Goal: Feedback & Contribution: Submit feedback/report problem

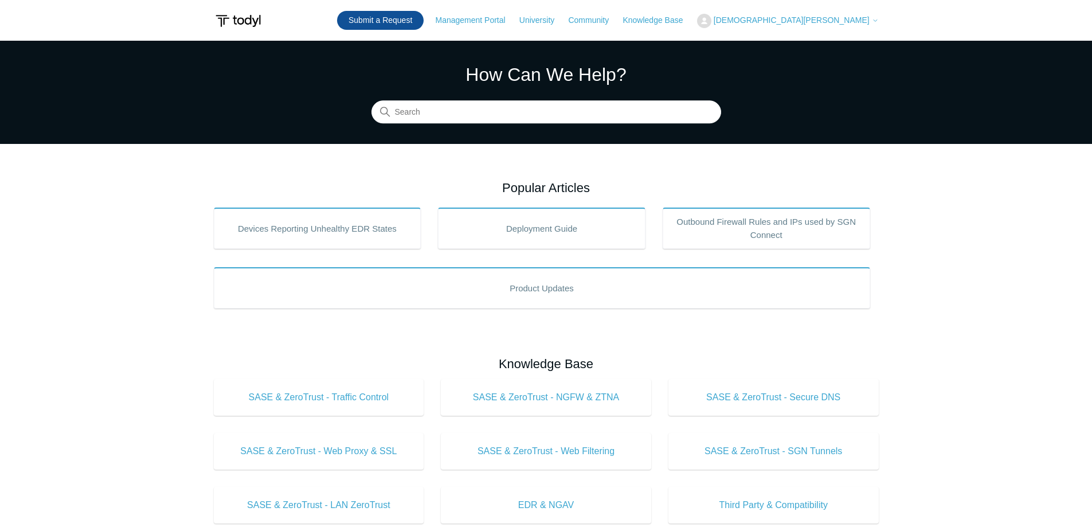
click at [424, 20] on link "Submit a Request" at bounding box center [380, 20] width 87 height 19
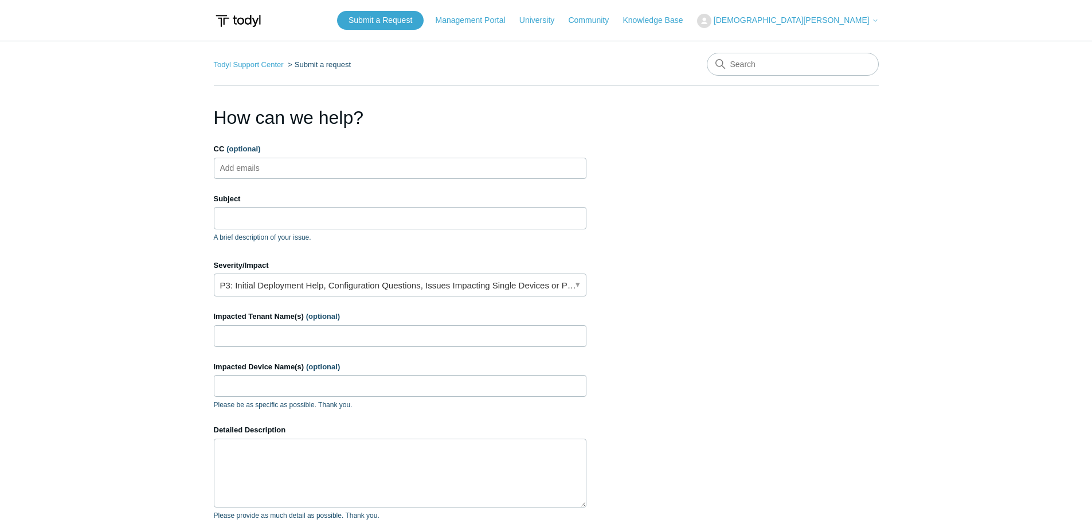
click at [308, 163] on ul "Add emails" at bounding box center [400, 168] width 373 height 21
type input "ckusmich@kb-global.com"
click at [315, 217] on input "Subject" at bounding box center [400, 218] width 373 height 22
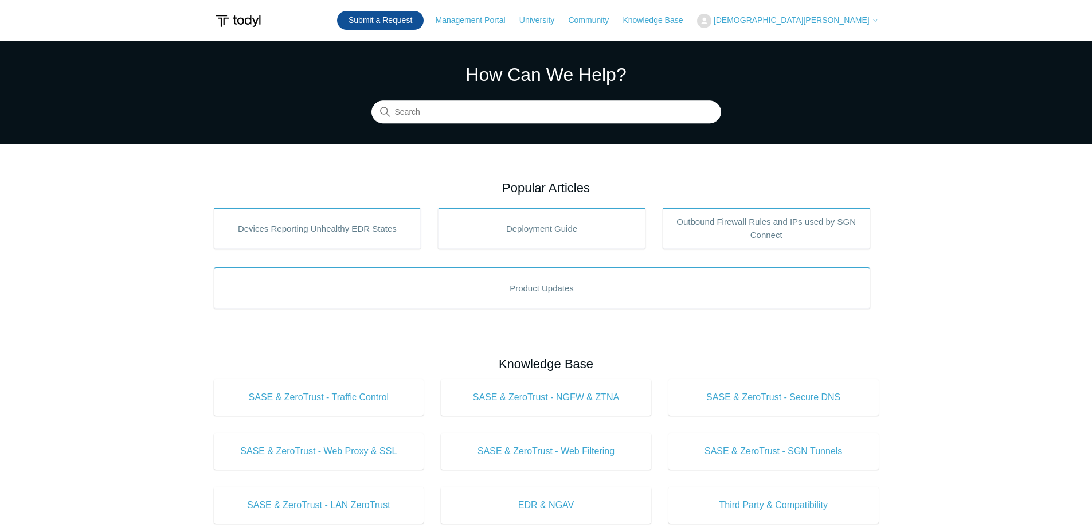
click at [424, 18] on link "Submit a Request" at bounding box center [380, 20] width 87 height 19
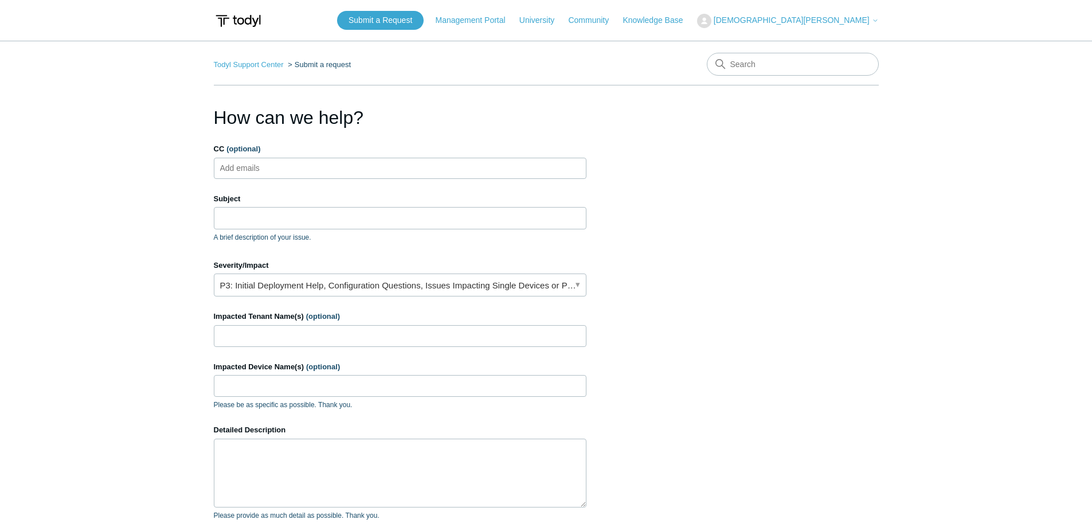
click at [298, 169] on ul "Add emails" at bounding box center [400, 168] width 373 height 21
type input "ckusmich@kb-global.com"
click at [292, 220] on input "Subject" at bounding box center [400, 218] width 373 height 22
click at [376, 167] on ul "ckusmich@kb-global.com" at bounding box center [400, 168] width 373 height 21
type input "aov"
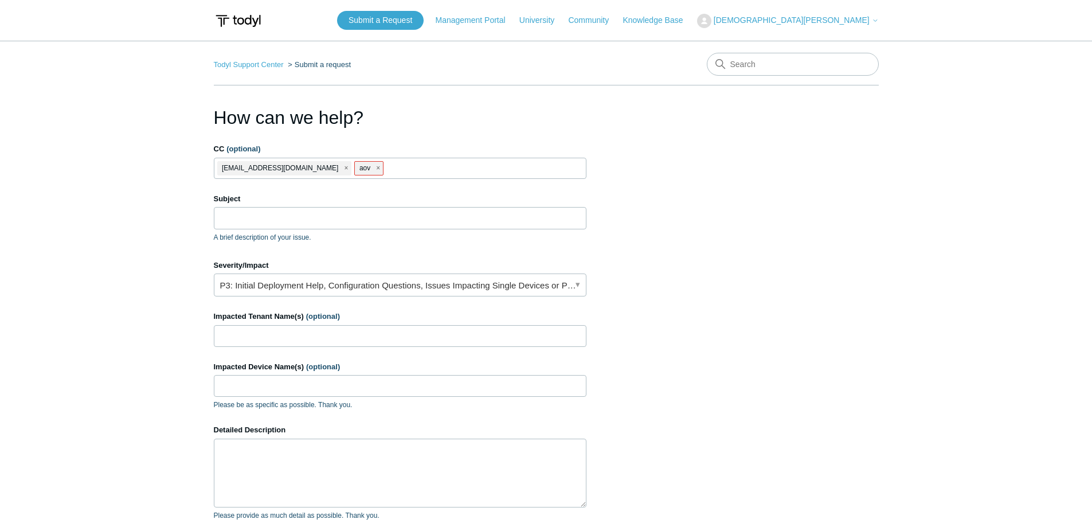
click at [354, 167] on li "aov" at bounding box center [368, 168] width 29 height 14
click at [376, 169] on span "close" at bounding box center [378, 168] width 4 height 13
click at [368, 170] on ul "ckusmich@kb-global.com" at bounding box center [400, 168] width 373 height 21
type input "aoverton@kb-global.com"
click at [341, 220] on input "Subject" at bounding box center [400, 218] width 373 height 22
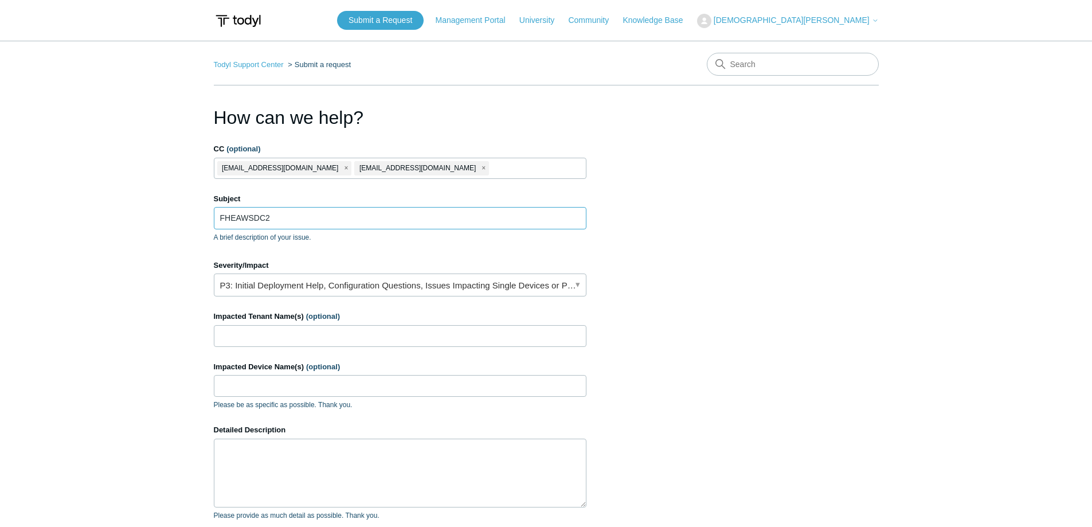
click at [470, 213] on input "FHEAWSDC2" at bounding box center [400, 218] width 373 height 22
paste input "resolving to its SGN (Secure Global Network) IP instead of its LAN IP"
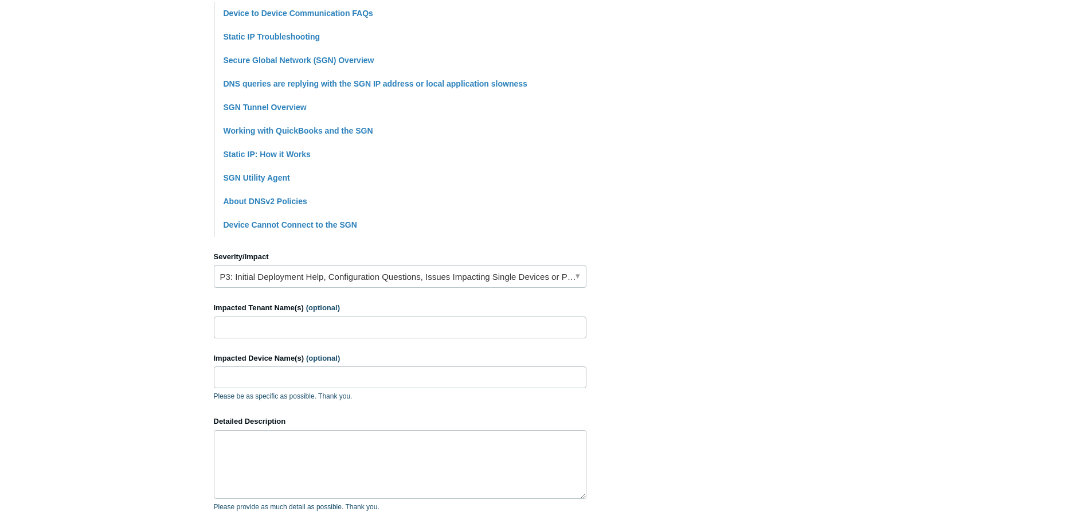
scroll to position [344, 0]
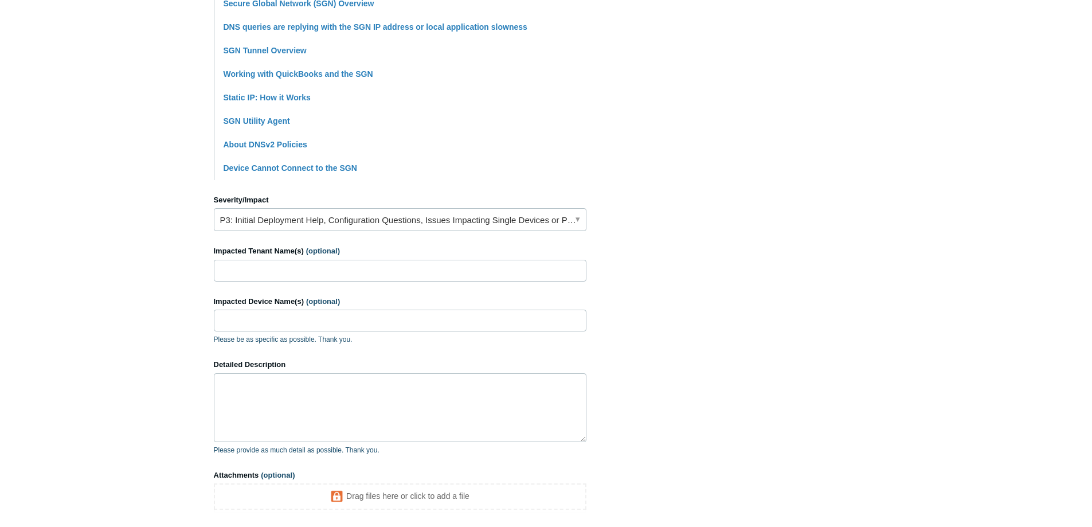
type input "FHEAWSDC2 resolving to its SGN (Secure Global Network) IP instead of its LAN IP"
click at [340, 217] on link "P3: Initial Deployment Help, Configuration Questions, Issues Impacting Single D…" at bounding box center [400, 219] width 373 height 23
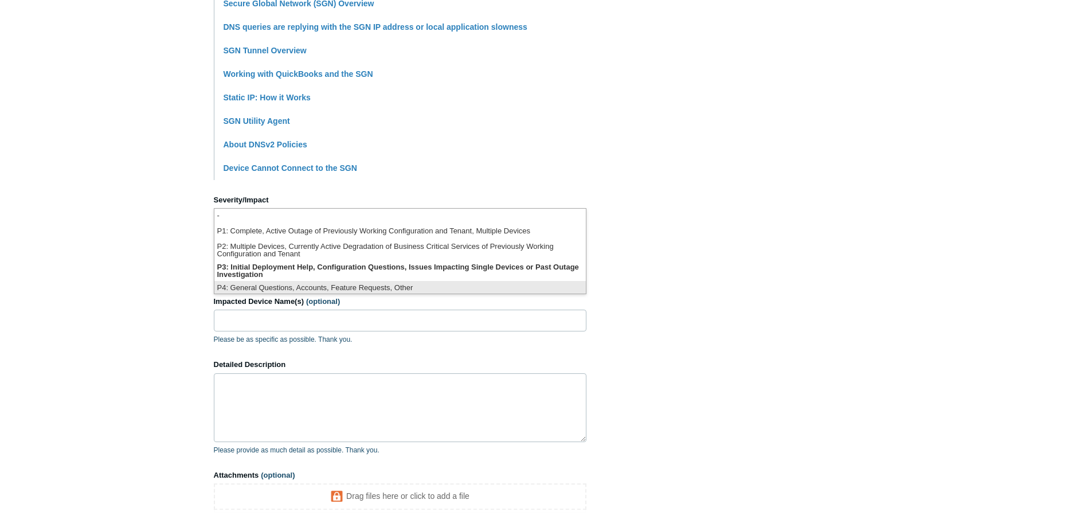
scroll to position [3, 0]
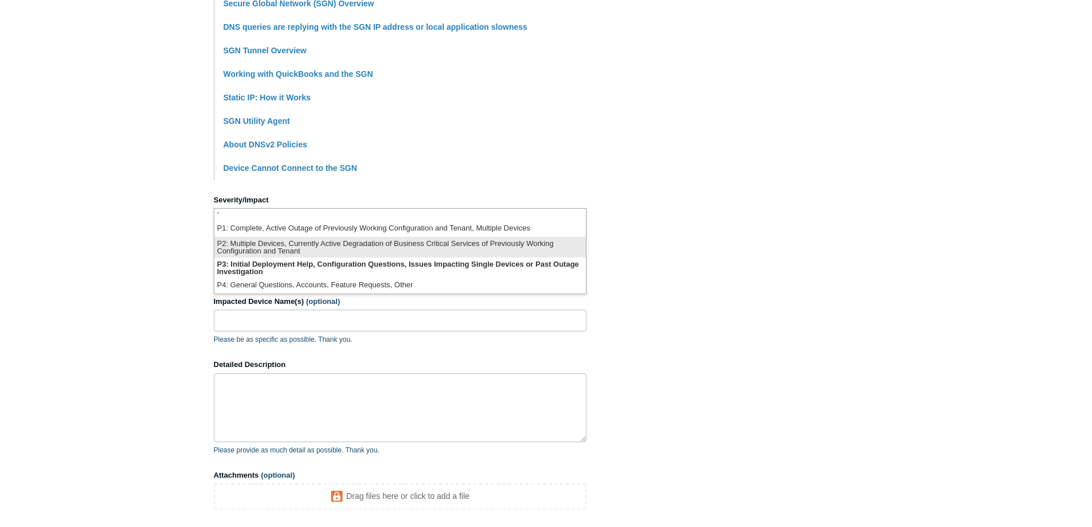
click at [328, 248] on li "P2: Multiple Devices, Currently Active Degradation of Business Critical Service…" at bounding box center [400, 247] width 372 height 21
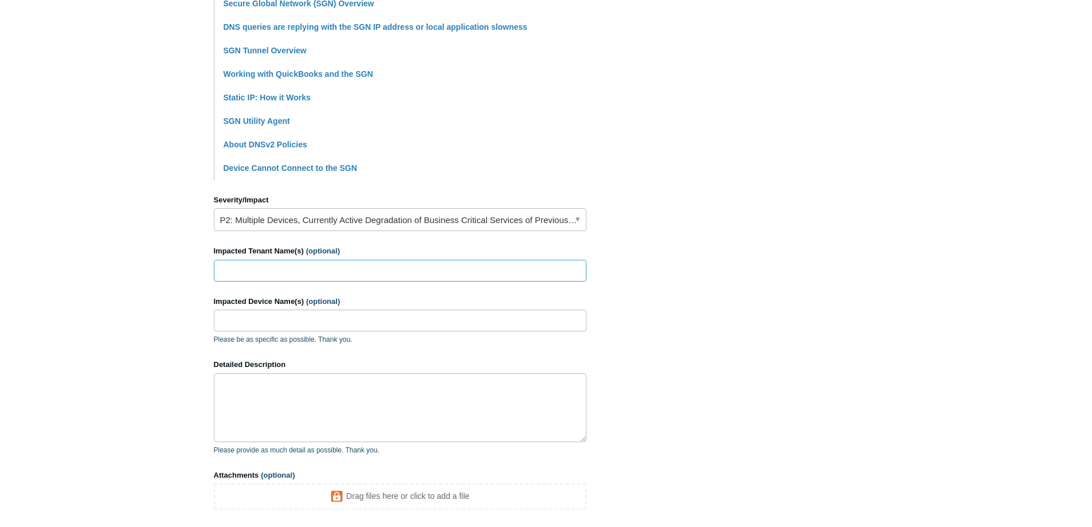
click at [312, 270] on input "Impacted Tenant Name(s) (optional)" at bounding box center [400, 271] width 373 height 22
type input "[US_STATE] House Experience"
click at [300, 327] on input "Impacted Device Name(s) (optional)" at bounding box center [400, 321] width 373 height 22
drag, startPoint x: 283, startPoint y: 319, endPoint x: 190, endPoint y: 321, distance: 92.3
click at [190, 321] on main "Todyl Support Center Submit a request How can we help? CC (optional) ckusmich@k…" at bounding box center [546, 132] width 1092 height 870
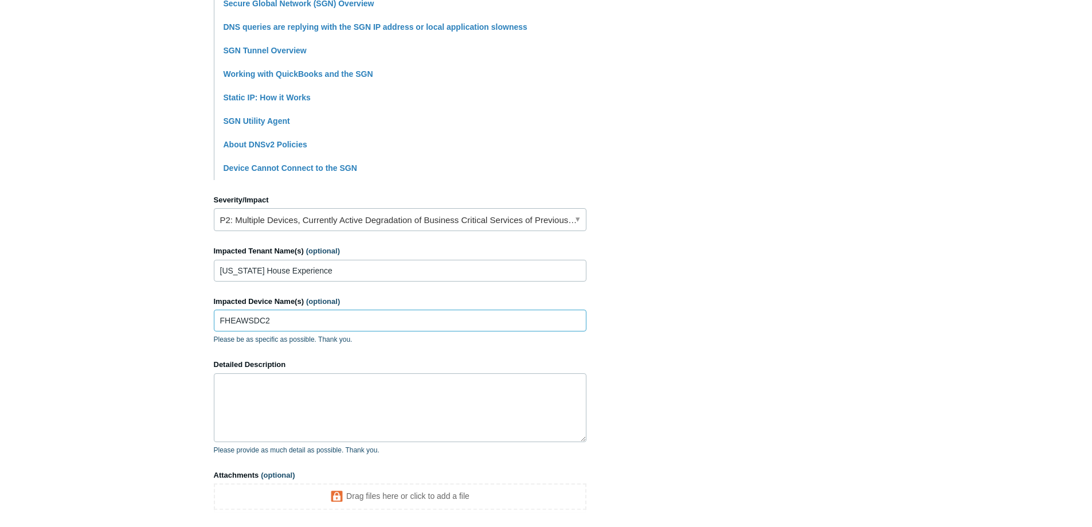
type input "FHEAWSDC2"
click at [309, 396] on textarea "Detailed Description" at bounding box center [400, 407] width 373 height 69
click at [339, 393] on textarea "Detailed Description" at bounding box center [400, 407] width 373 height 69
paste textarea "fheawsdc2 is resolving to its SGN (Secure Global Network) IP instead of its LAN…"
click at [223, 384] on textarea "fheawsdc2 is resolving to its SGN (Secure Global Network) IP instead of its LAN…" at bounding box center [400, 407] width 373 height 69
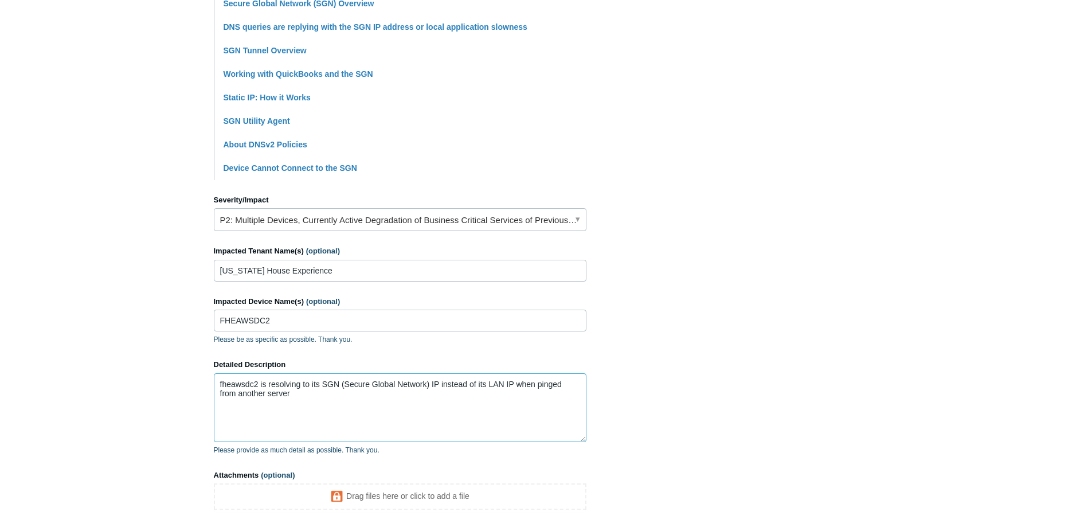
drag, startPoint x: 259, startPoint y: 382, endPoint x: 180, endPoint y: 384, distance: 78.6
click at [180, 384] on main "Todyl Support Center Submit a request How can we help? CC (optional) ckusmich@k…" at bounding box center [546, 125] width 1092 height 856
click at [393, 395] on textarea "FHEAWSDC2 is resolving to its SGN (Secure Global Network) IP instead of its LAN…" at bounding box center [400, 407] width 373 height 69
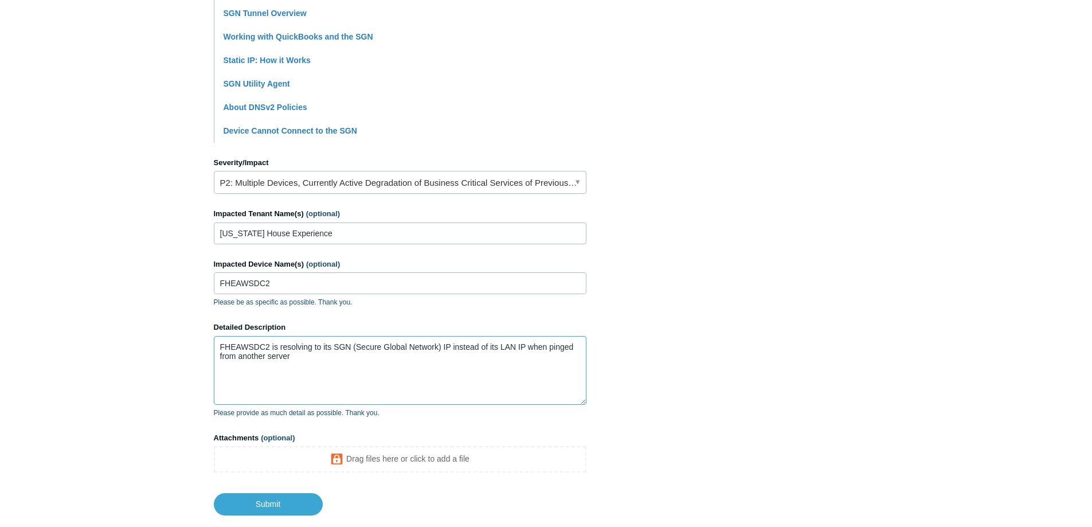
scroll to position [401, 0]
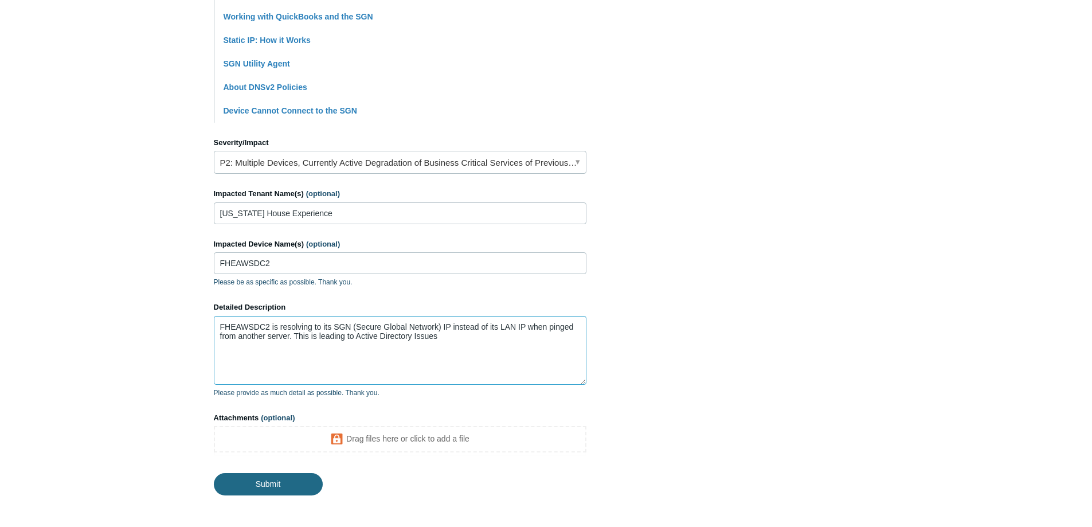
type textarea "FHEAWSDC2 is resolving to its SGN (Secure Global Network) IP instead of its LAN…"
click at [292, 485] on input "Submit" at bounding box center [268, 484] width 109 height 23
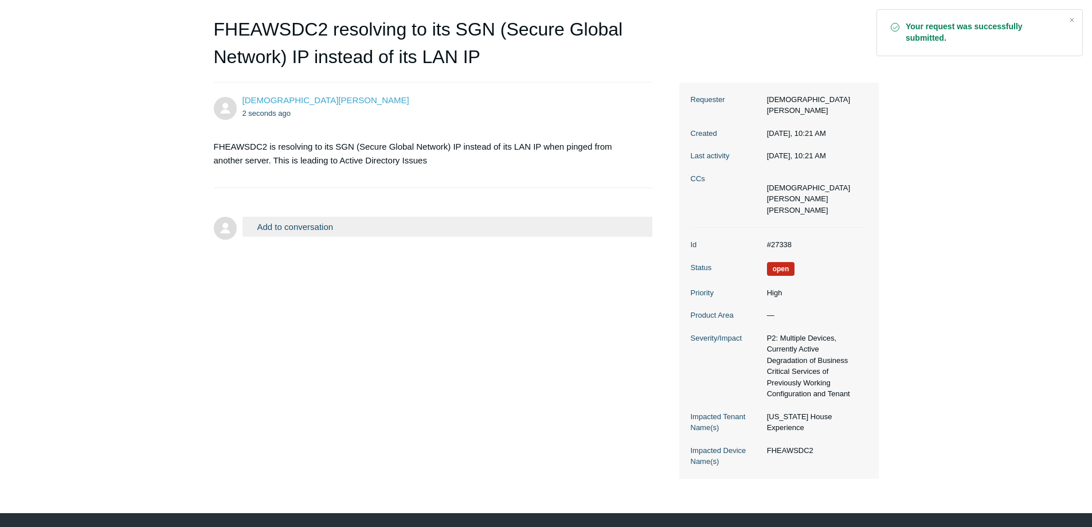
scroll to position [115, 0]
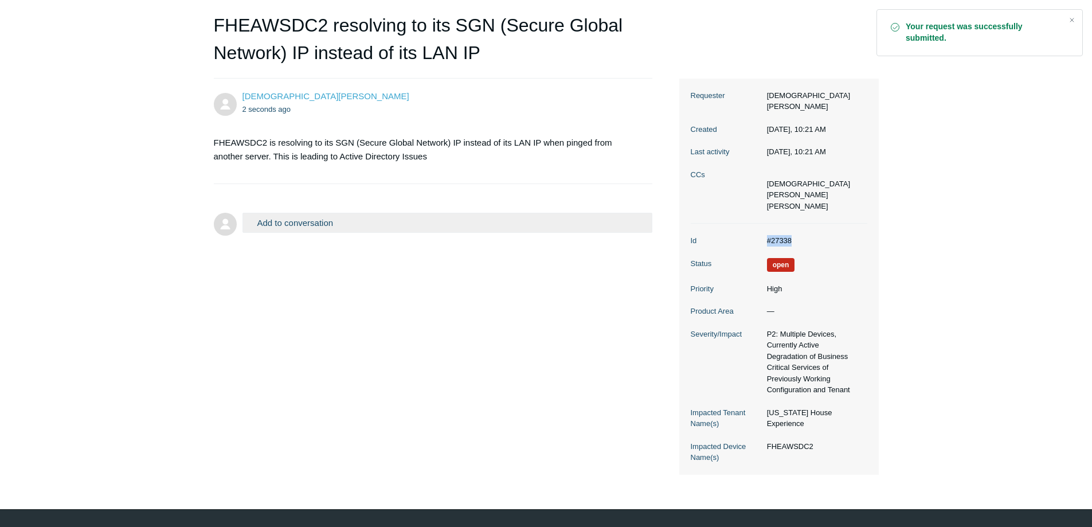
drag, startPoint x: 802, startPoint y: 217, endPoint x: 760, endPoint y: 220, distance: 41.9
click at [760, 224] on dl "Id #27338 Status Open Priority High Product Area — Severity/Impact P2: Multiple…" at bounding box center [779, 349] width 177 height 251
copy dl "#27338"
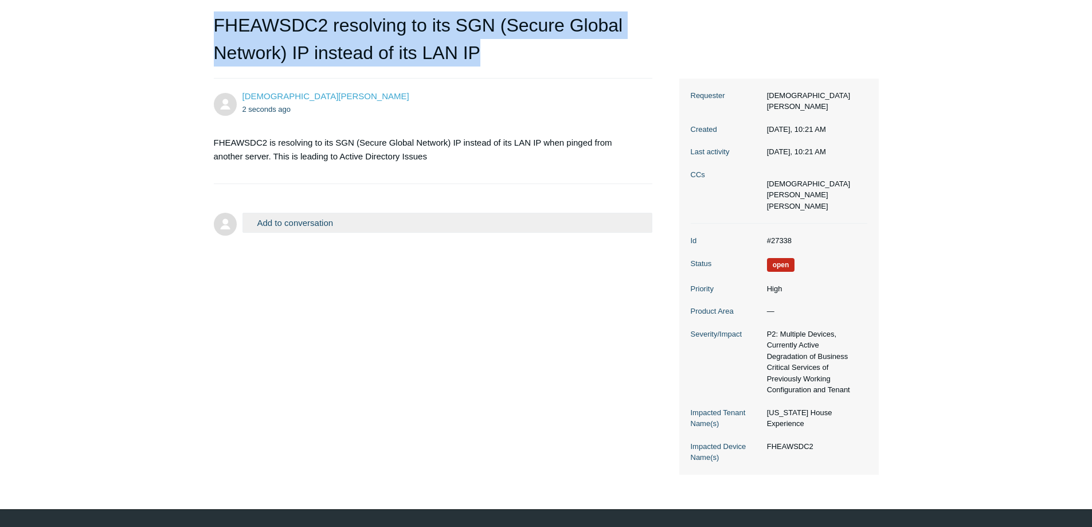
drag, startPoint x: 417, startPoint y: 53, endPoint x: 213, endPoint y: 31, distance: 205.4
click at [213, 31] on main "Requests Contributions Following Todyl Support Center My activities FHEAWSDC2 r…" at bounding box center [546, 200] width 1092 height 549
copy h1 "FHEAWSDC2 resolving to its SGN (Secure Global Network) IP instead of its LAN IP"
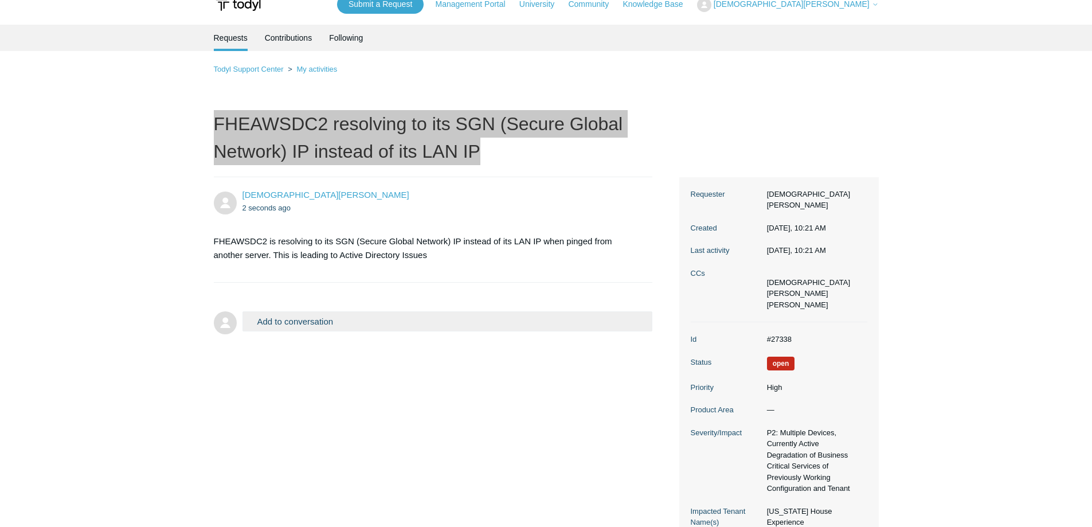
scroll to position [0, 0]
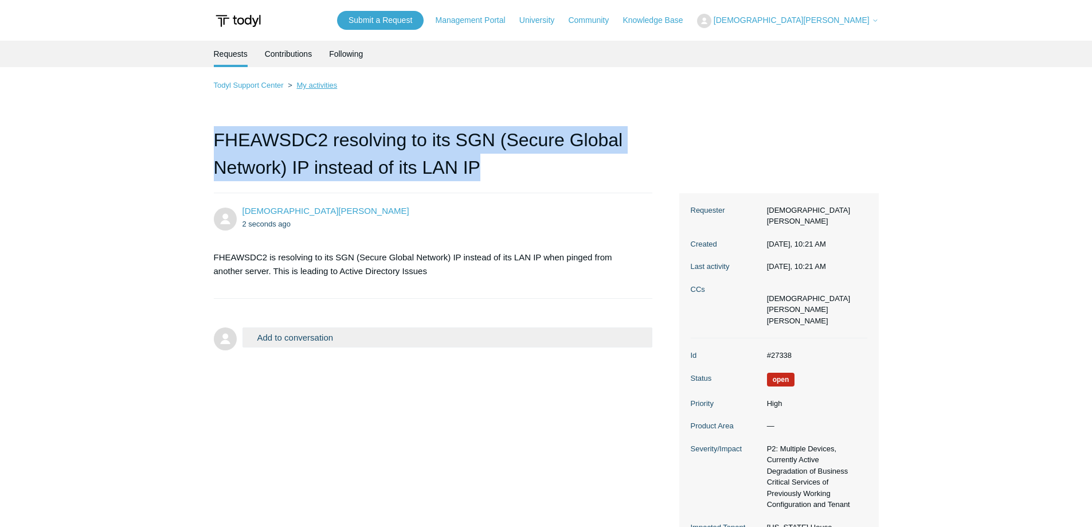
click at [321, 87] on link "My activities" at bounding box center [316, 85] width 41 height 9
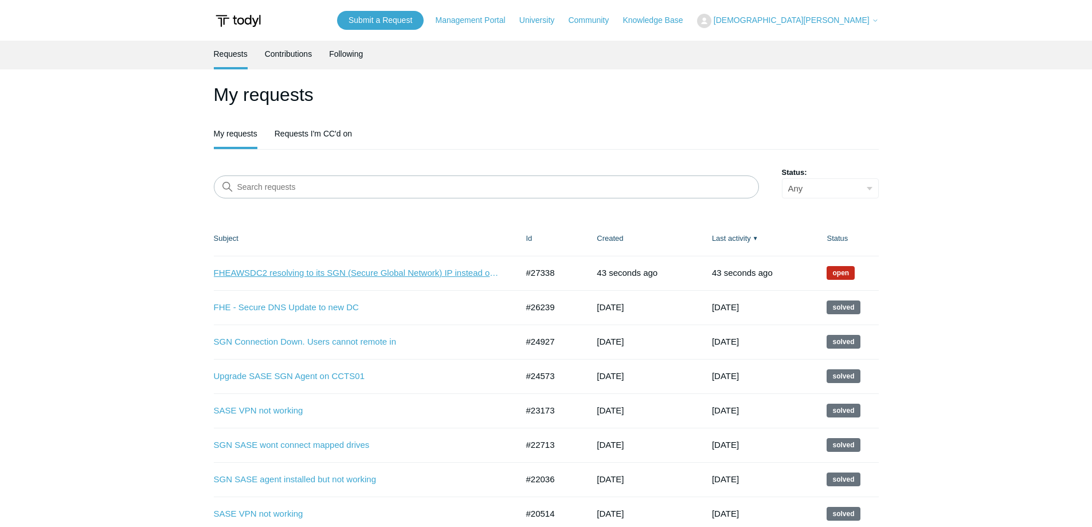
click at [330, 271] on link "FHEAWSDC2 resolving to its SGN (Secure Global Network) IP instead of its LAN IP" at bounding box center [357, 273] width 287 height 13
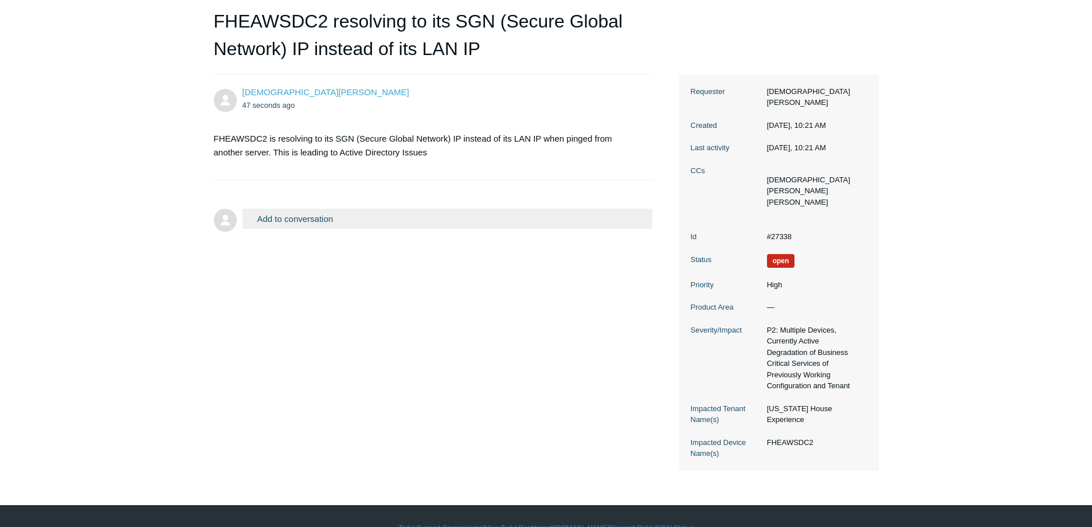
scroll to position [120, 0]
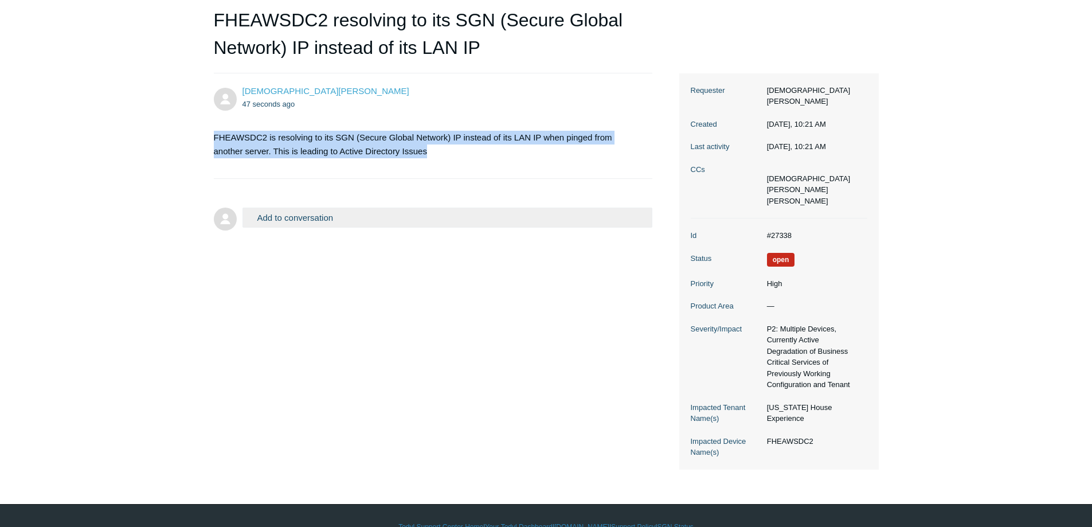
drag, startPoint x: 452, startPoint y: 154, endPoint x: 201, endPoint y: 136, distance: 251.7
click at [201, 136] on main "Requests Contributions Following Todyl Support Center My activities FHEAWSDC2 r…" at bounding box center [546, 195] width 1092 height 549
